Goal: Information Seeking & Learning: Compare options

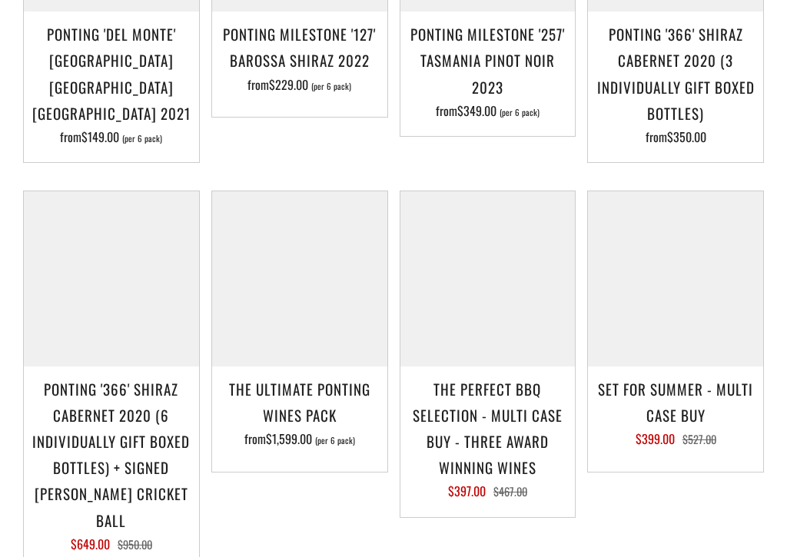
scroll to position [1199, 0]
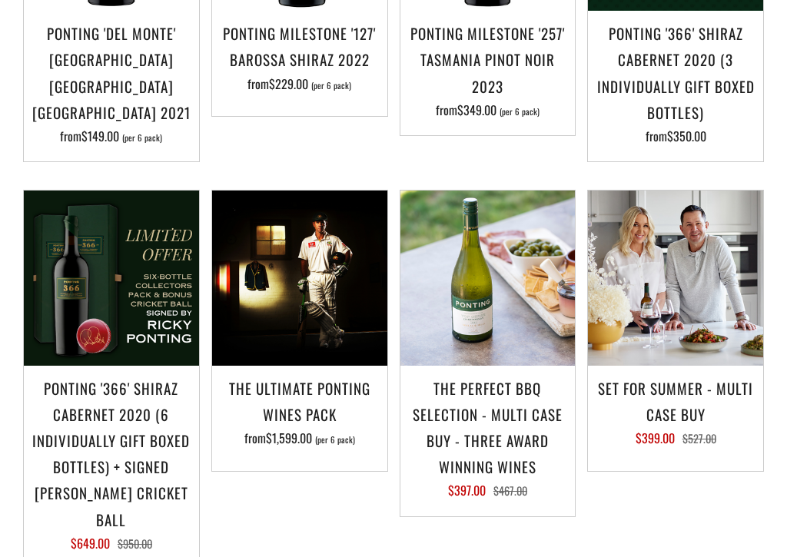
click at [509, 400] on h3 "The perfect BBQ selection - MULTI CASE BUY - Three award winning wines" at bounding box center [488, 427] width 160 height 105
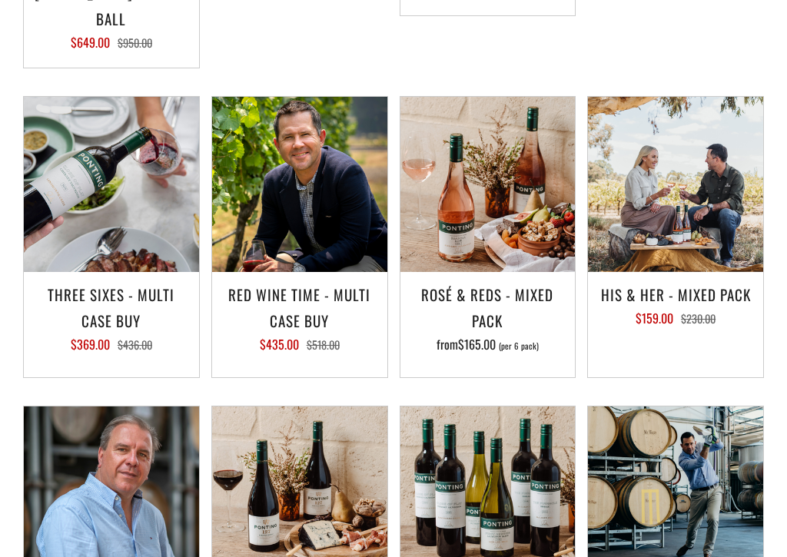
scroll to position [1700, 0]
click at [694, 236] on img at bounding box center [675, 184] width 175 height 175
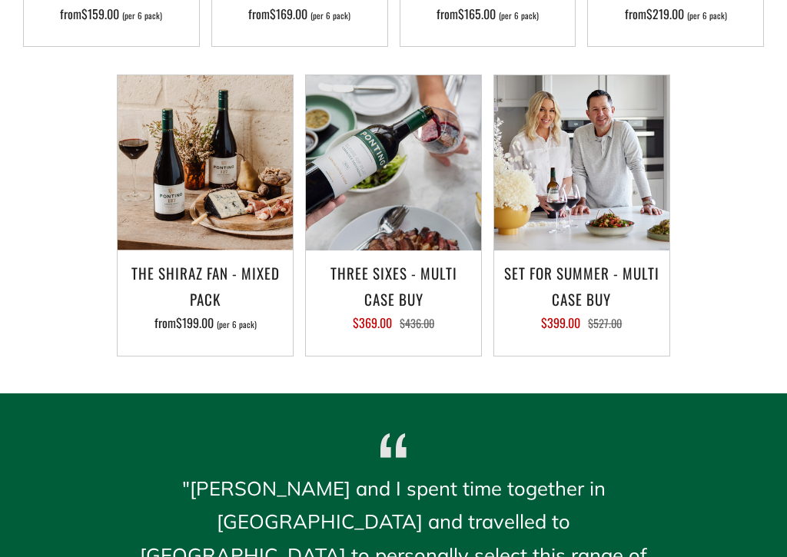
scroll to position [1136, 0]
click at [602, 248] on img at bounding box center [581, 162] width 175 height 175
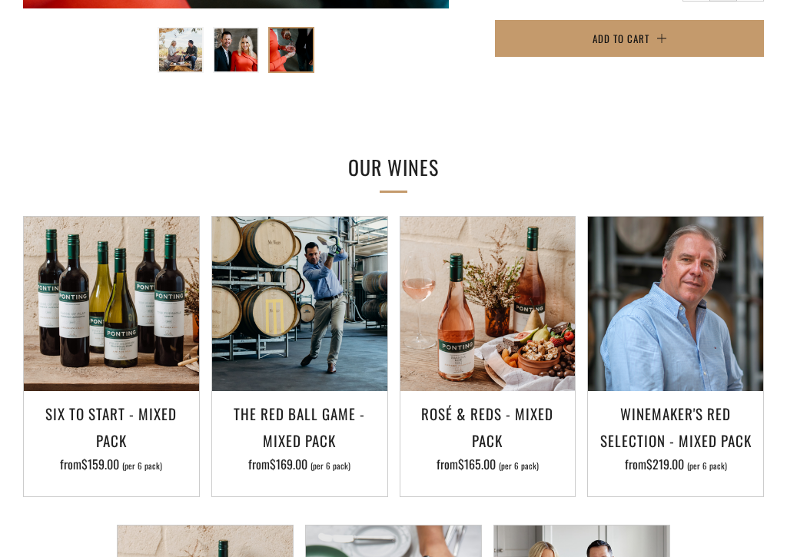
scroll to position [685, 0]
click at [490, 350] on img at bounding box center [487, 304] width 175 height 175
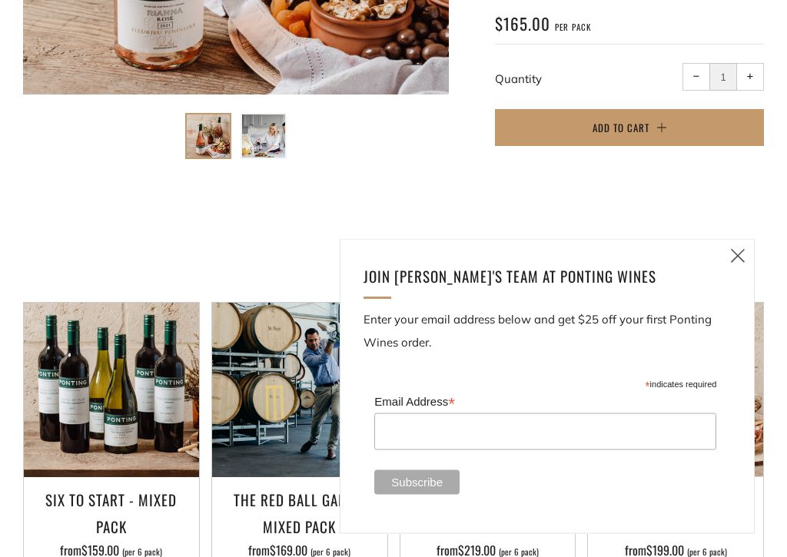
scroll to position [599, 0]
click at [740, 259] on icon at bounding box center [737, 255] width 18 height 19
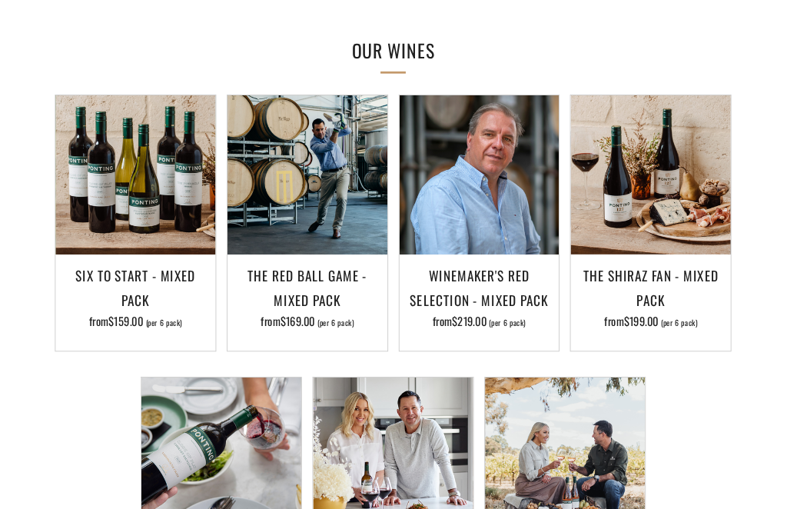
scroll to position [799, 0]
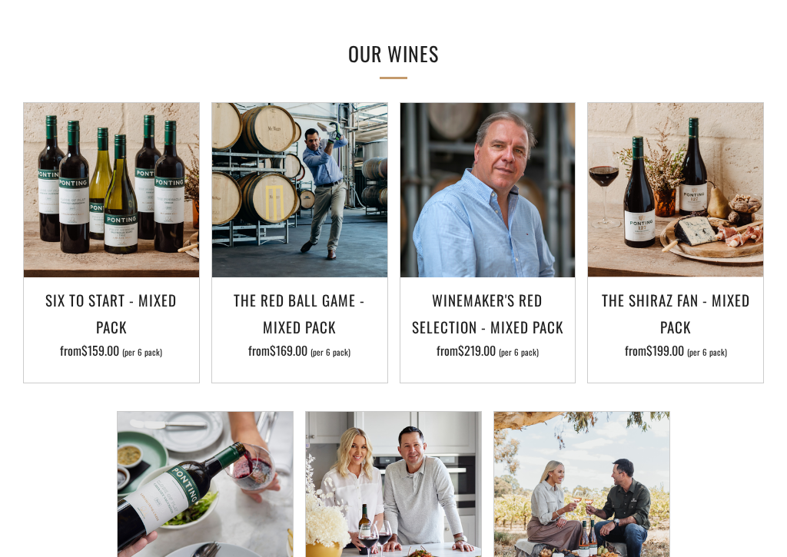
click at [307, 307] on h3 "The Red Ball Game - Mixed Pack" at bounding box center [300, 313] width 160 height 52
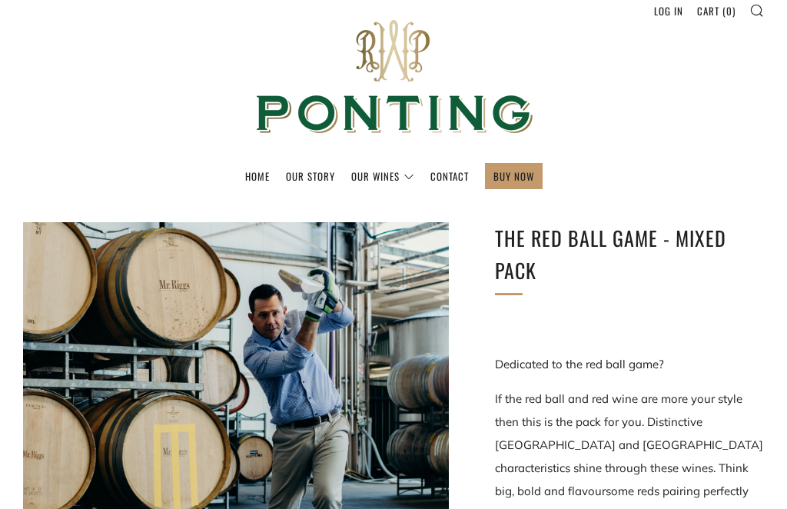
scroll to position [28, 0]
